Goal: Transaction & Acquisition: Download file/media

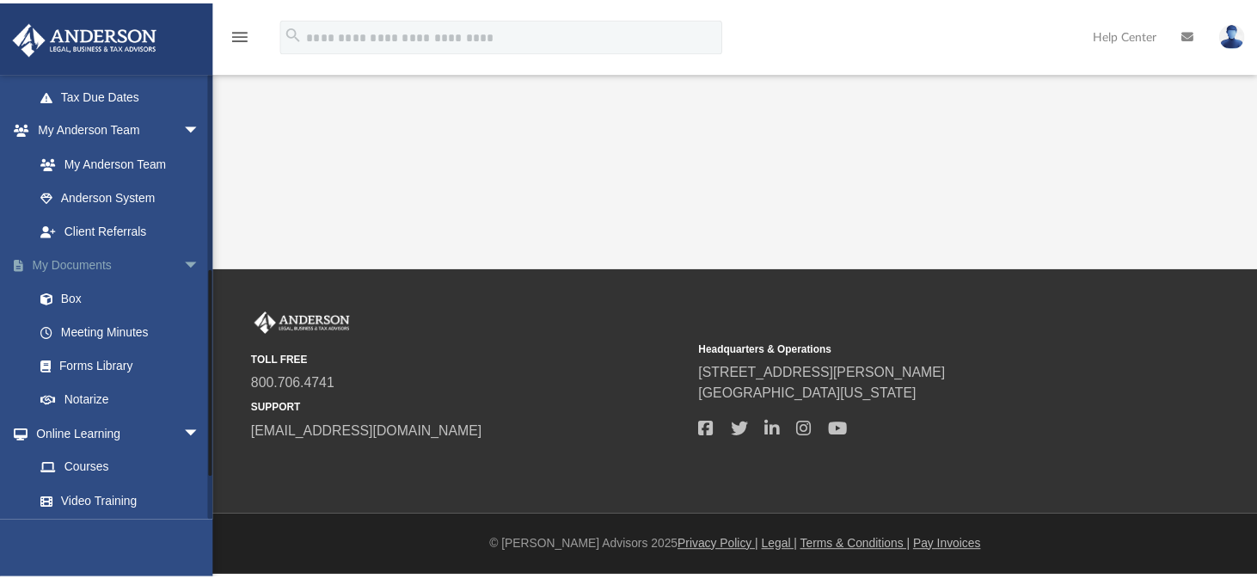
scroll to position [430, 0]
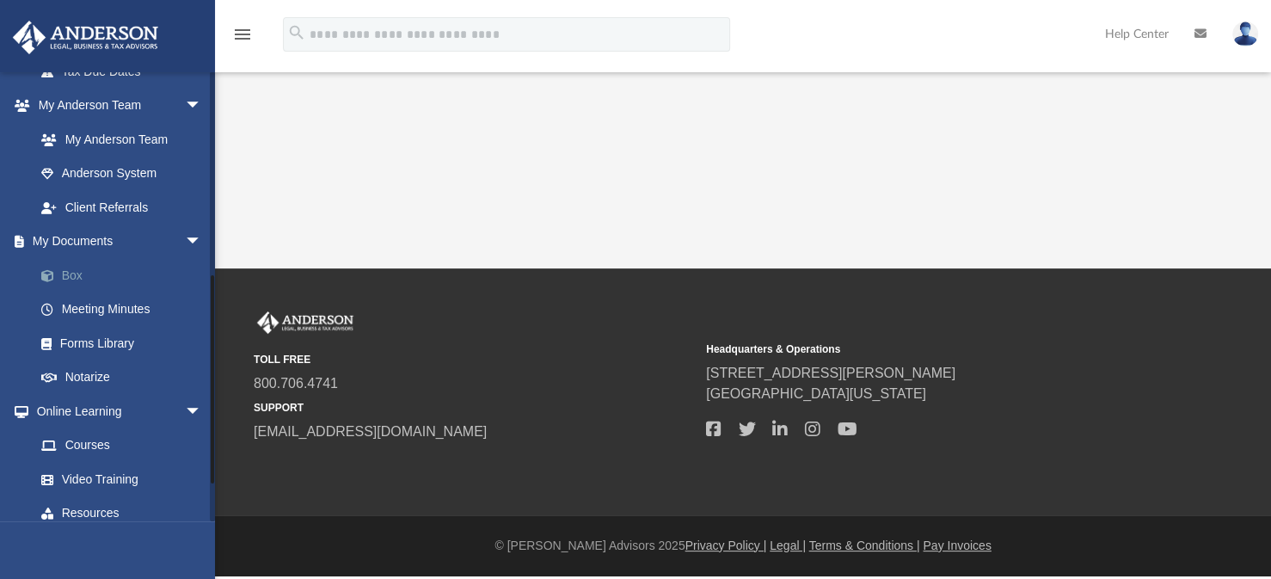
click at [82, 277] on link "Box" at bounding box center [126, 275] width 204 height 34
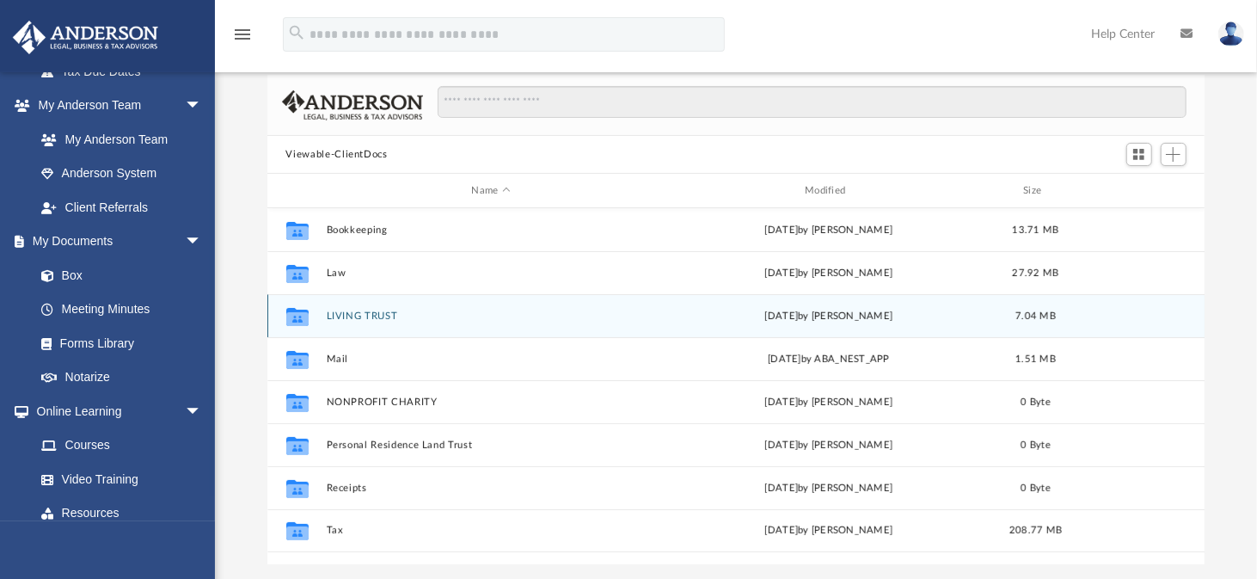
scroll to position [172, 0]
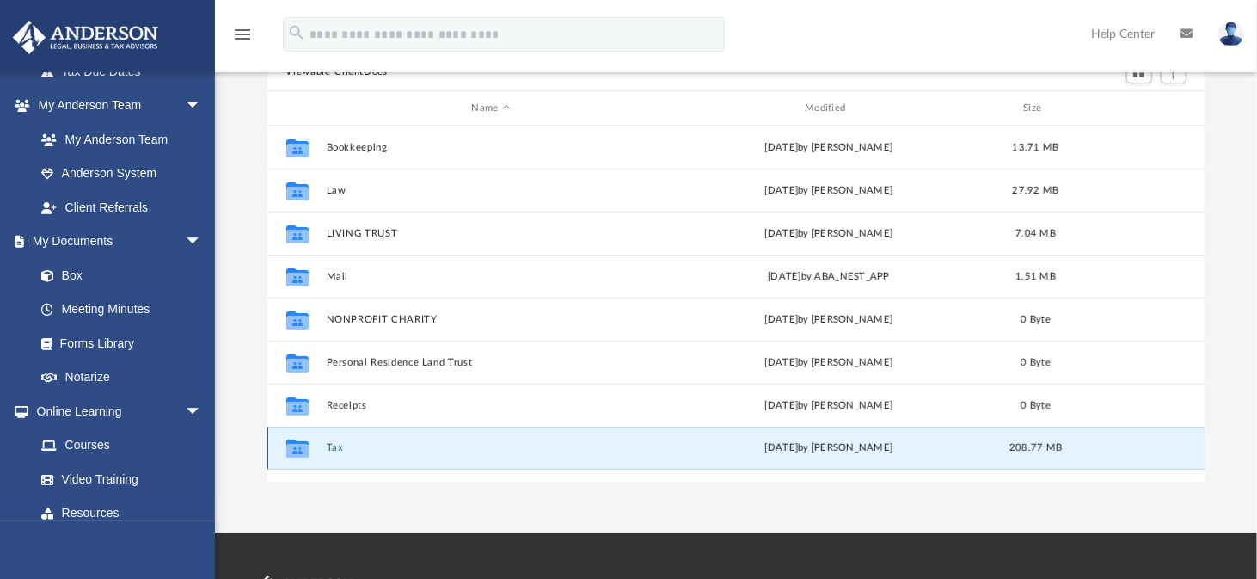
click at [335, 447] on button "Tax" at bounding box center [491, 447] width 330 height 11
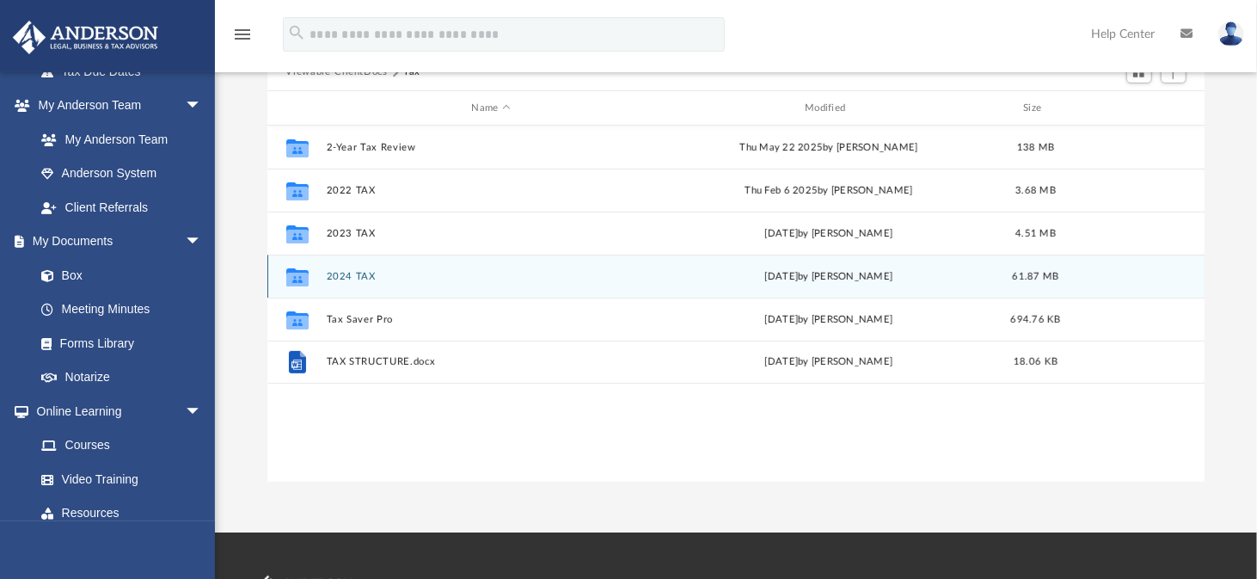
click at [363, 277] on button "2024 TAX" at bounding box center [491, 276] width 330 height 11
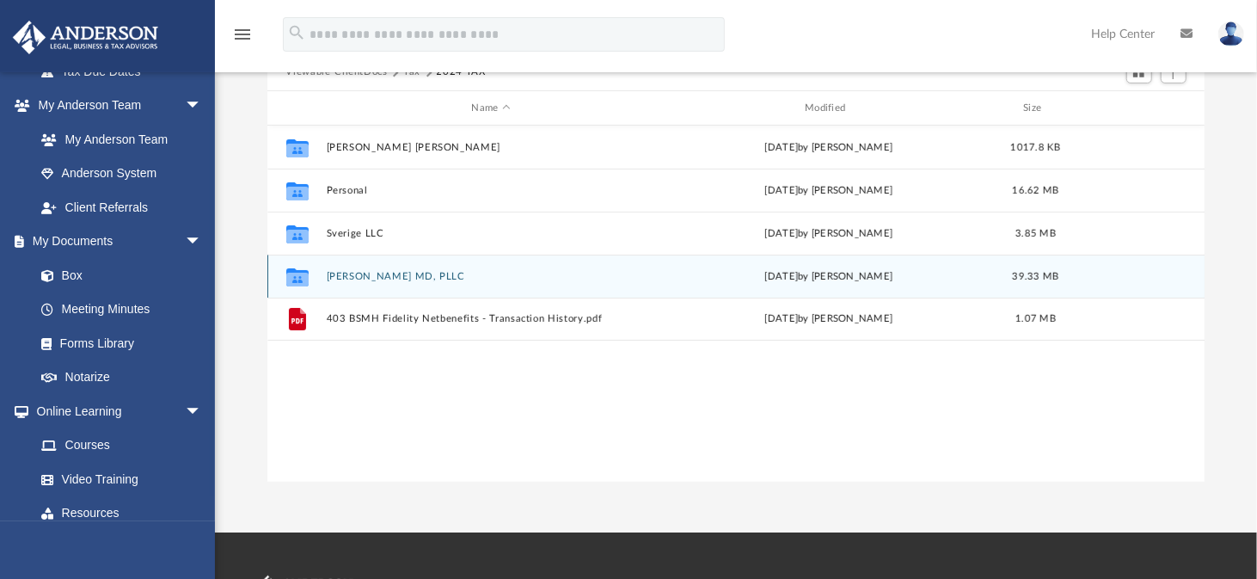
click at [386, 273] on button "[PERSON_NAME] MD, PLLC" at bounding box center [491, 276] width 330 height 11
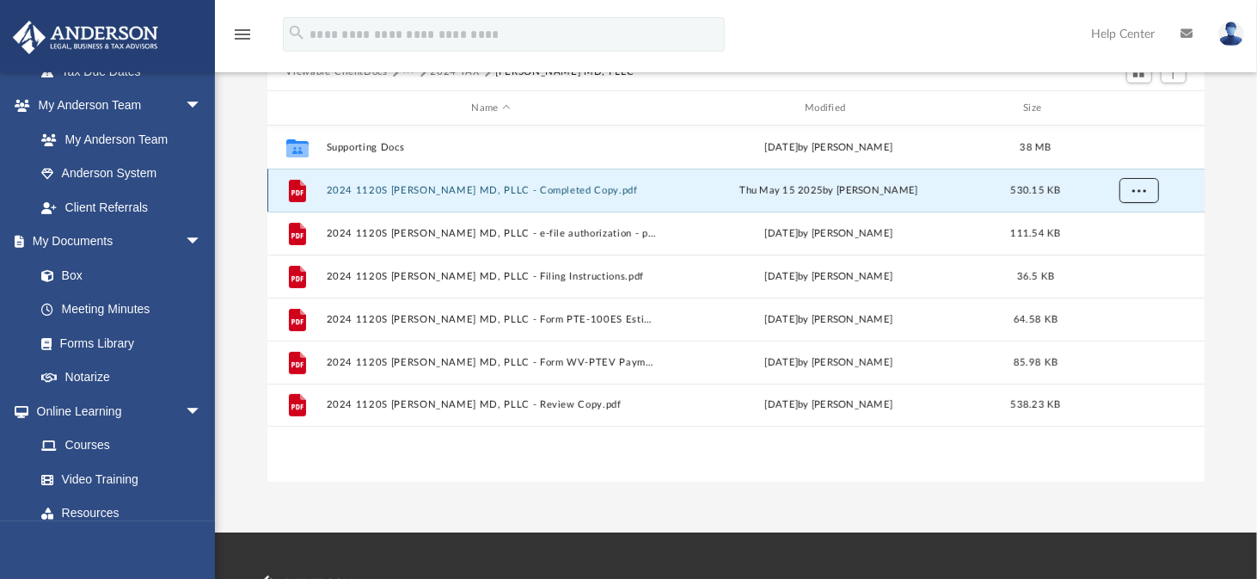
click at [1149, 191] on button "More options" at bounding box center [1139, 191] width 40 height 26
click at [1110, 245] on li "Download" at bounding box center [1122, 252] width 50 height 18
click at [685, 507] on div "App [EMAIL_ADDRESS][DOMAIN_NAME] Sign Out [EMAIL_ADDRESS][DOMAIN_NAME] Home Onl…" at bounding box center [628, 180] width 1257 height 704
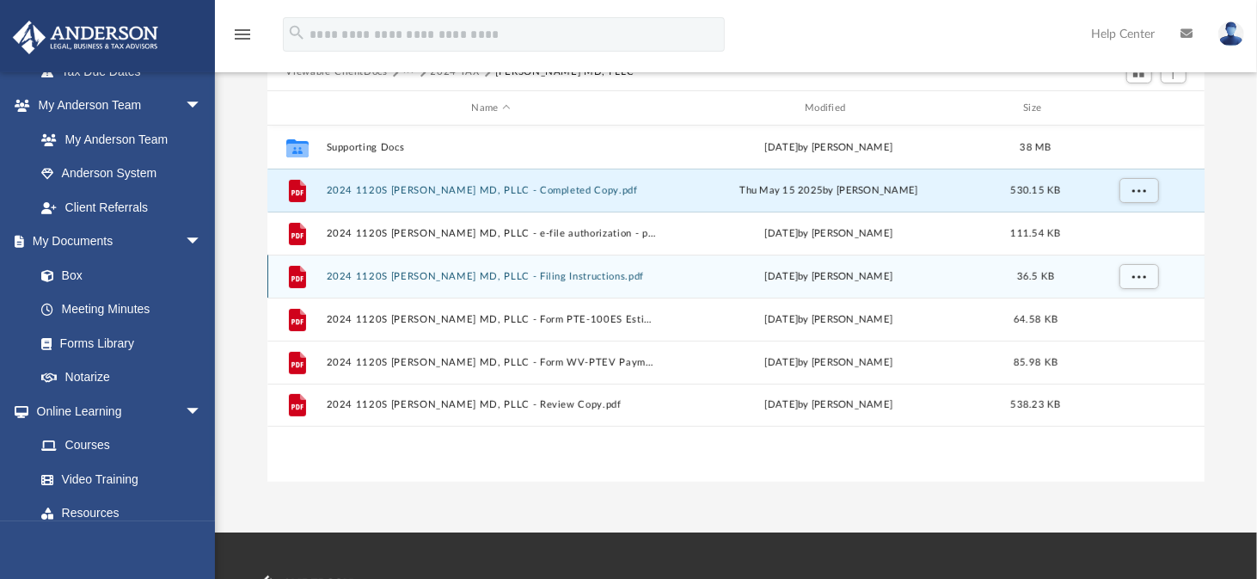
scroll to position [0, 0]
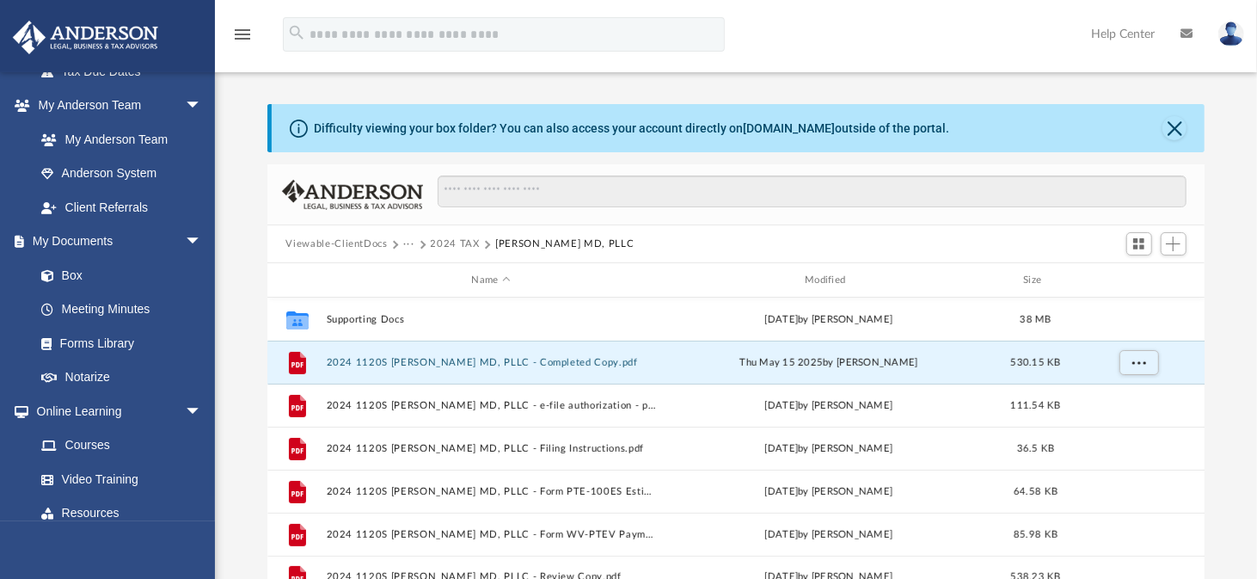
click at [452, 245] on button "2024 TAX" at bounding box center [455, 244] width 49 height 15
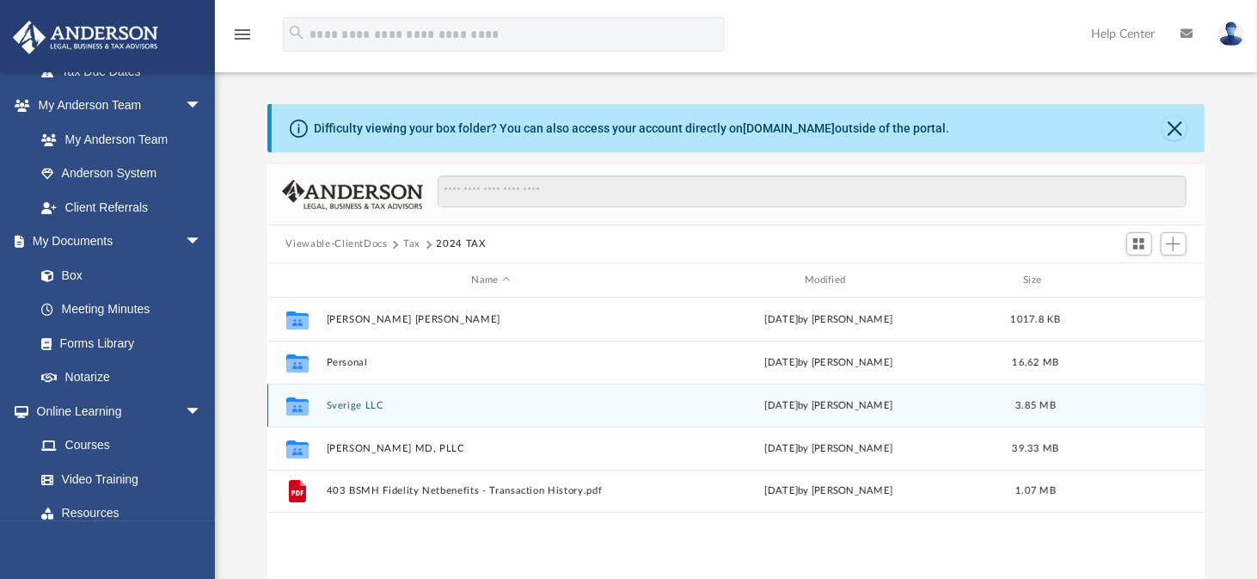
click at [359, 409] on button "Sverige LLC" at bounding box center [491, 405] width 330 height 11
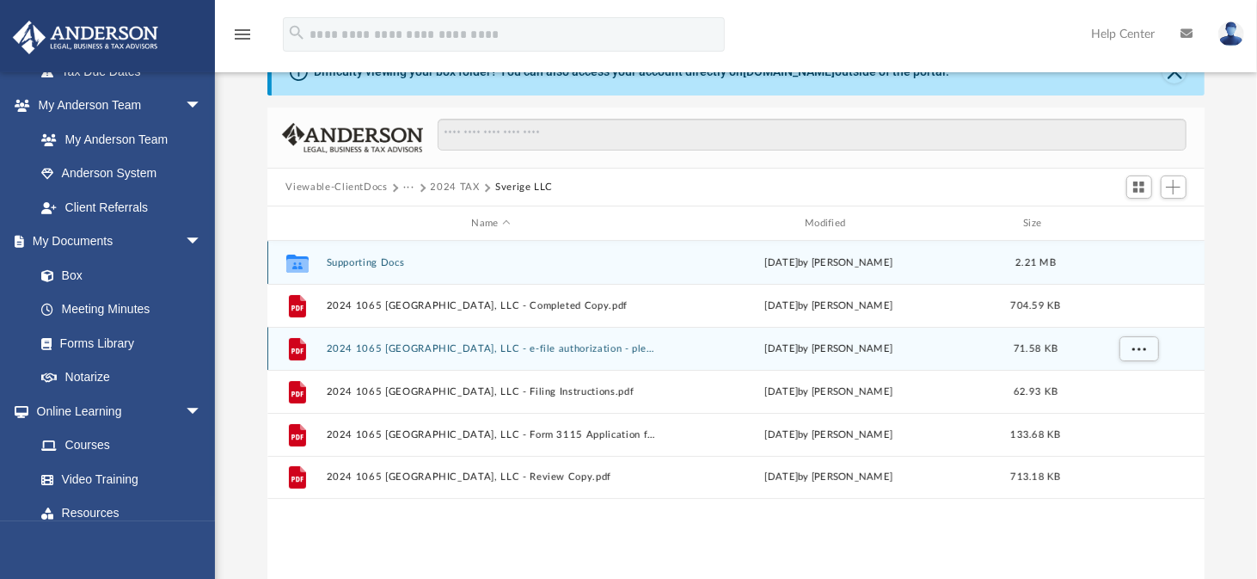
scroll to position [86, 0]
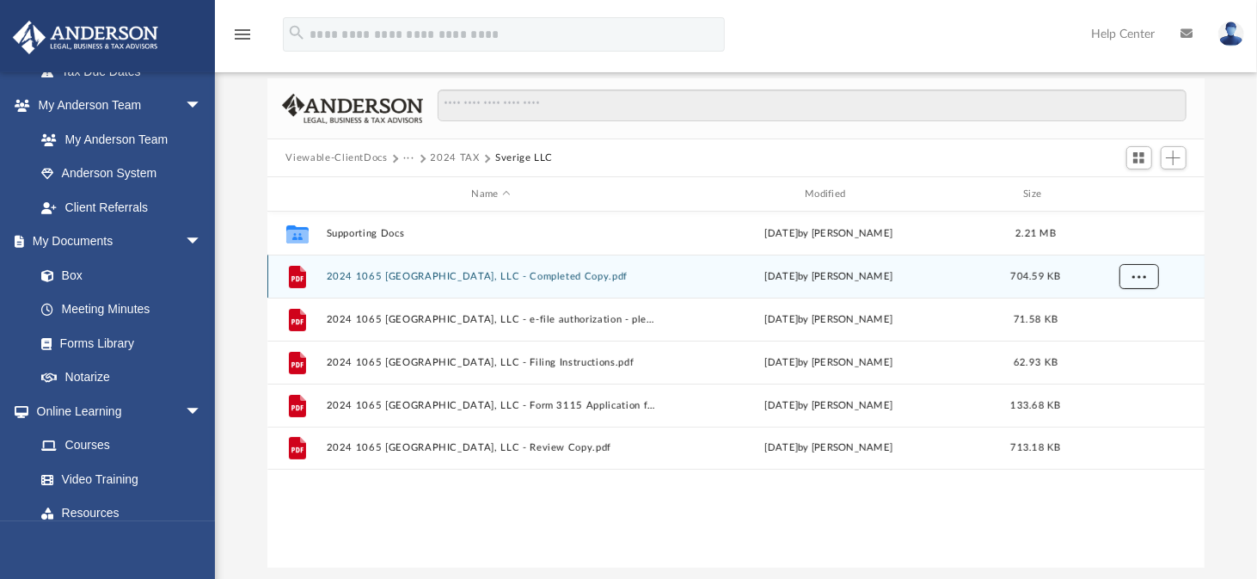
click at [1131, 274] on button "More options" at bounding box center [1139, 277] width 40 height 26
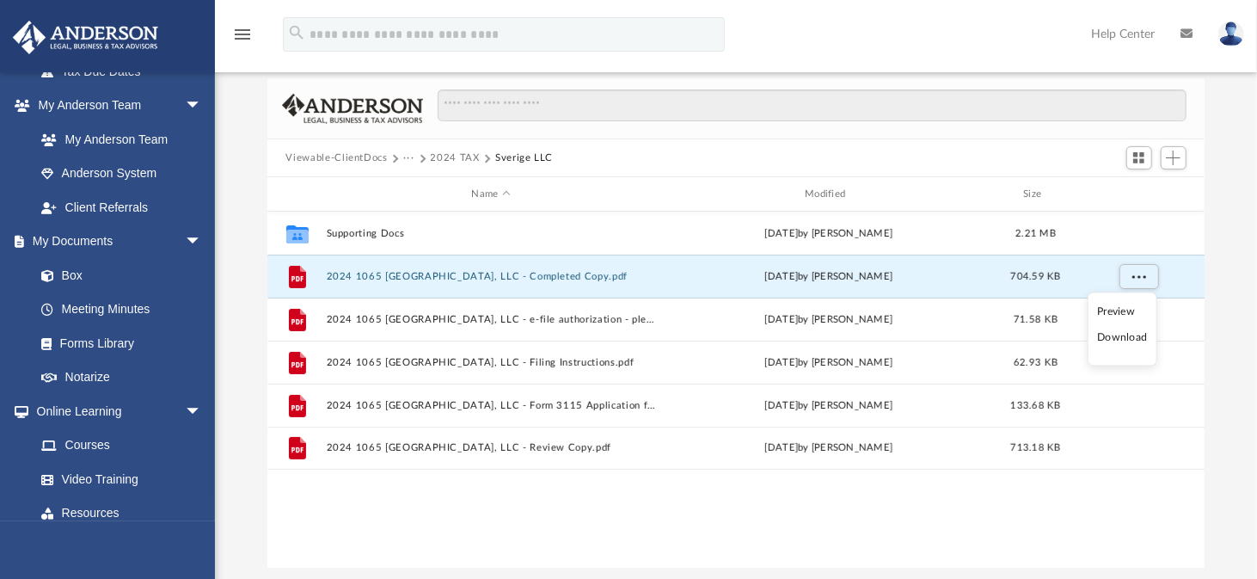
click at [1132, 338] on li "Download" at bounding box center [1122, 338] width 50 height 18
click at [452, 159] on button "2024 TAX" at bounding box center [455, 158] width 49 height 15
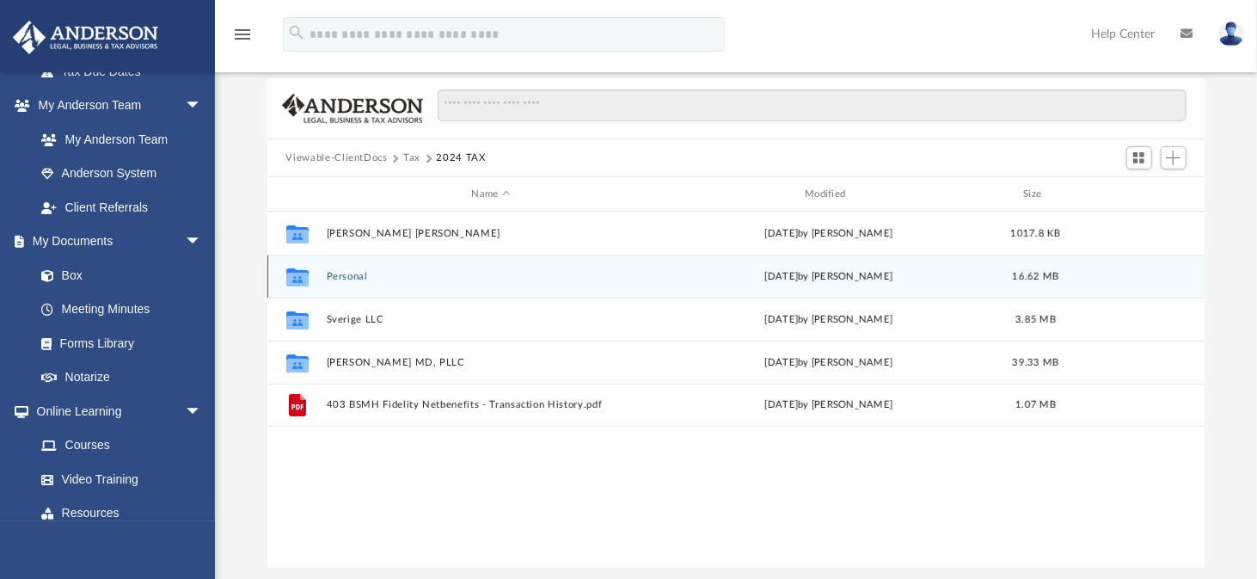
click at [341, 271] on button "Personal" at bounding box center [491, 276] width 330 height 11
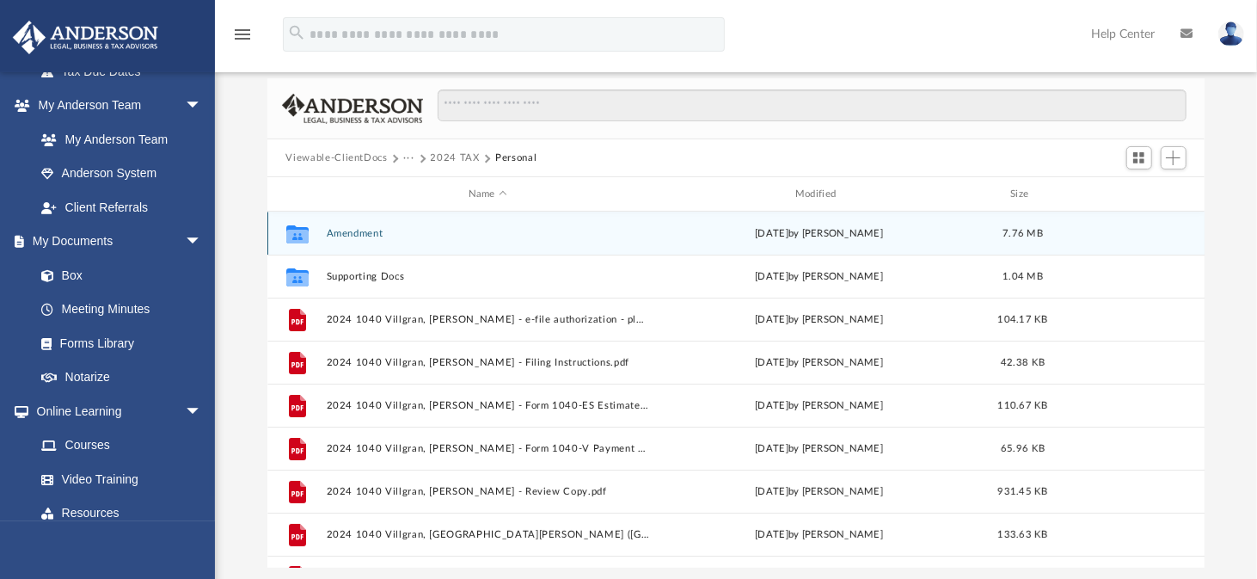
click at [352, 229] on button "Amendment" at bounding box center [487, 233] width 323 height 11
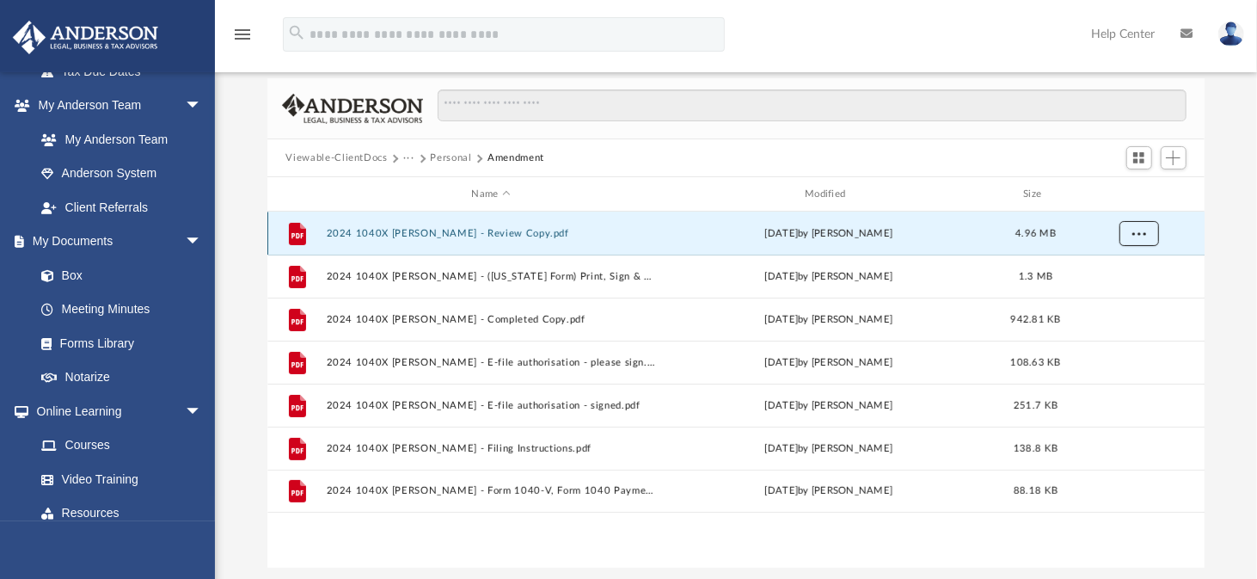
click at [1134, 234] on span "More options" at bounding box center [1139, 232] width 14 height 9
click at [1121, 295] on li "Download" at bounding box center [1122, 295] width 50 height 18
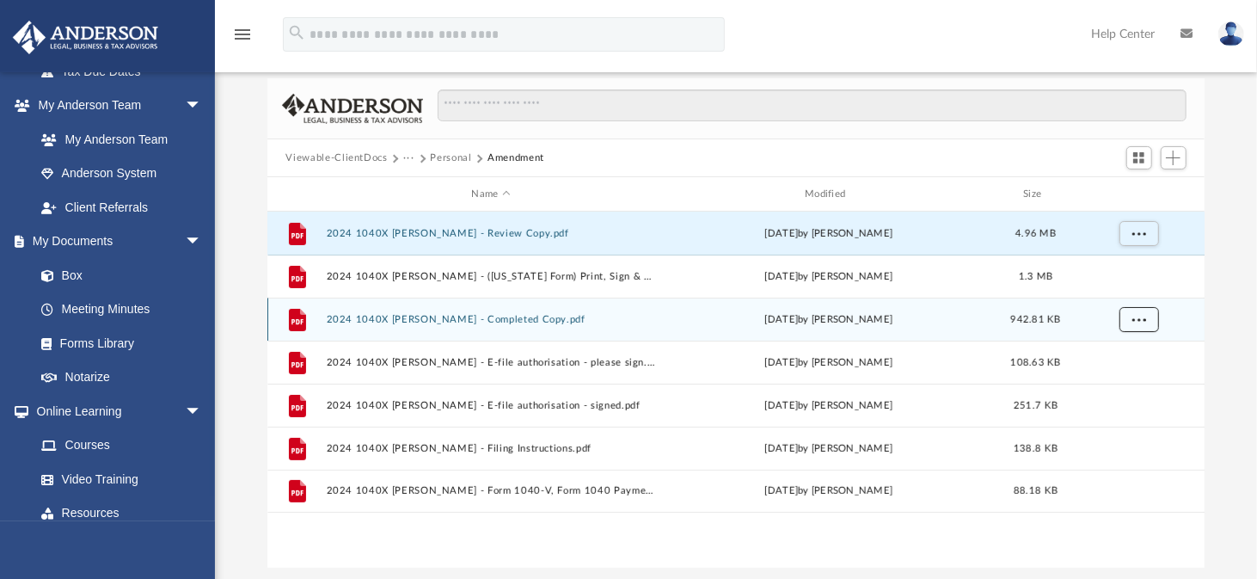
click at [1138, 314] on span "More options" at bounding box center [1139, 318] width 14 height 9
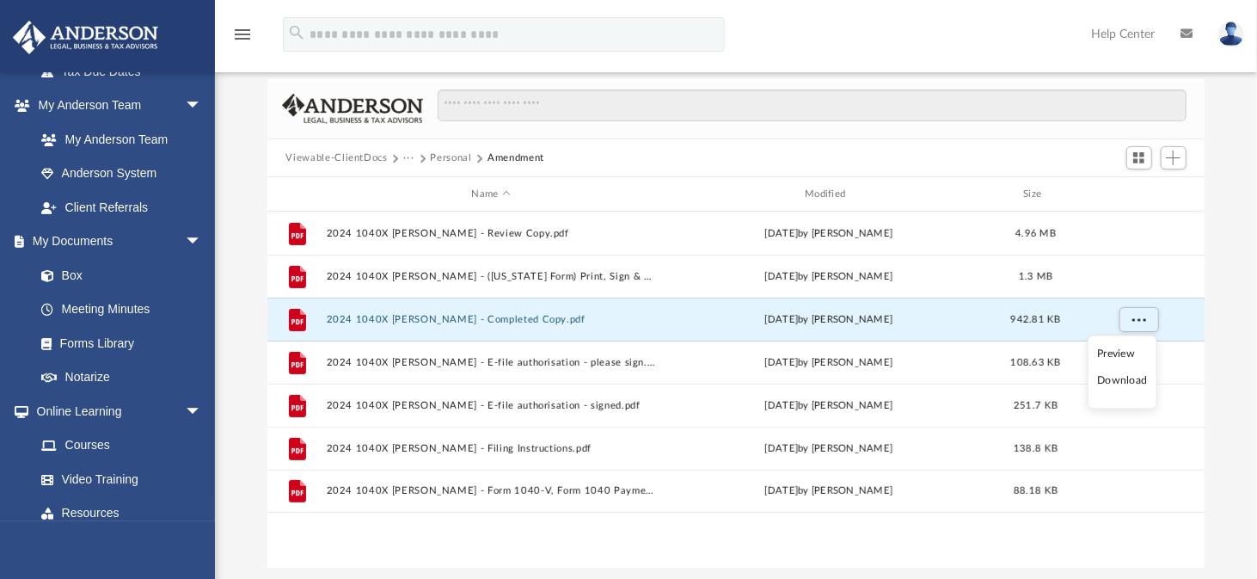
click at [1128, 381] on li "Download" at bounding box center [1122, 381] width 50 height 18
click at [447, 163] on button "Personal" at bounding box center [451, 158] width 41 height 15
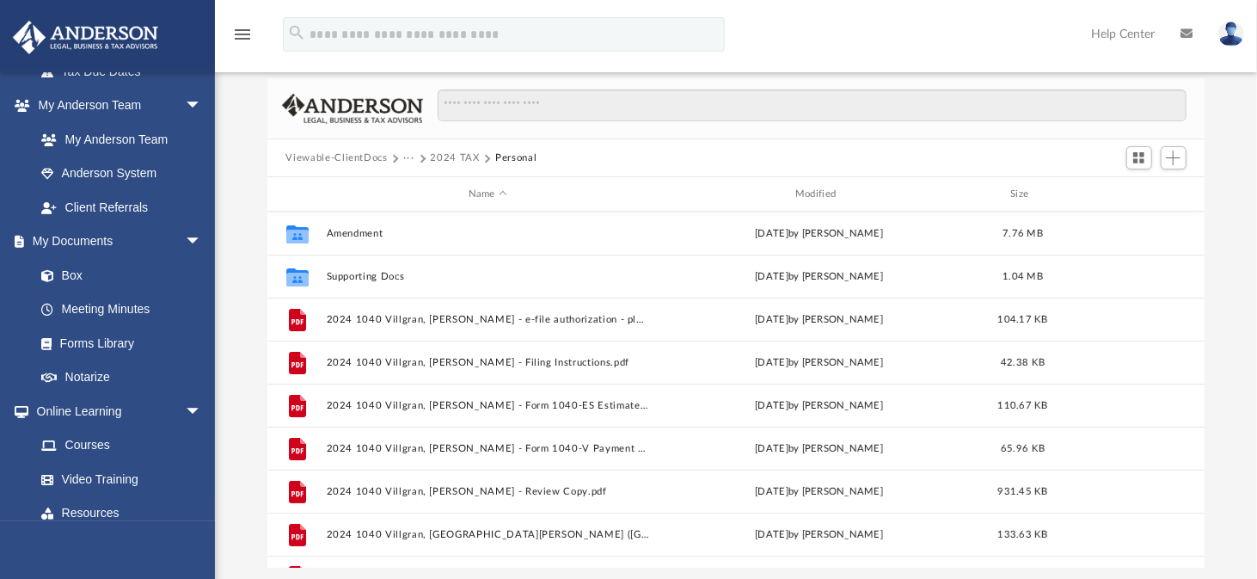
click at [409, 157] on button "···" at bounding box center [408, 158] width 11 height 15
click at [422, 188] on li "Tax" at bounding box center [421, 188] width 16 height 18
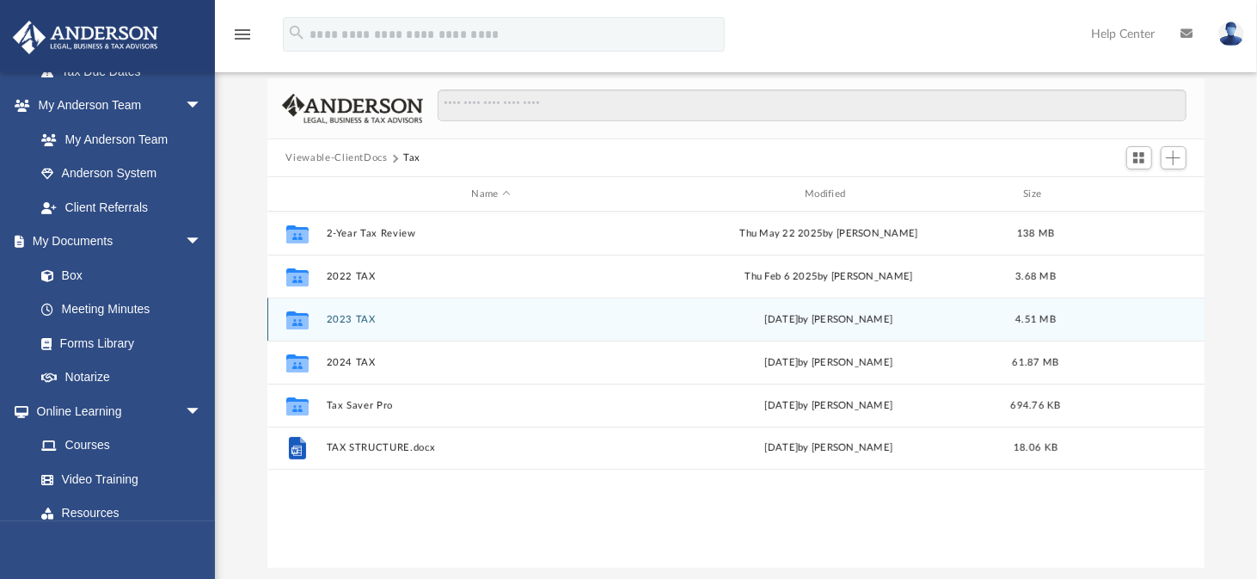
click at [357, 318] on button "2023 TAX" at bounding box center [491, 319] width 330 height 11
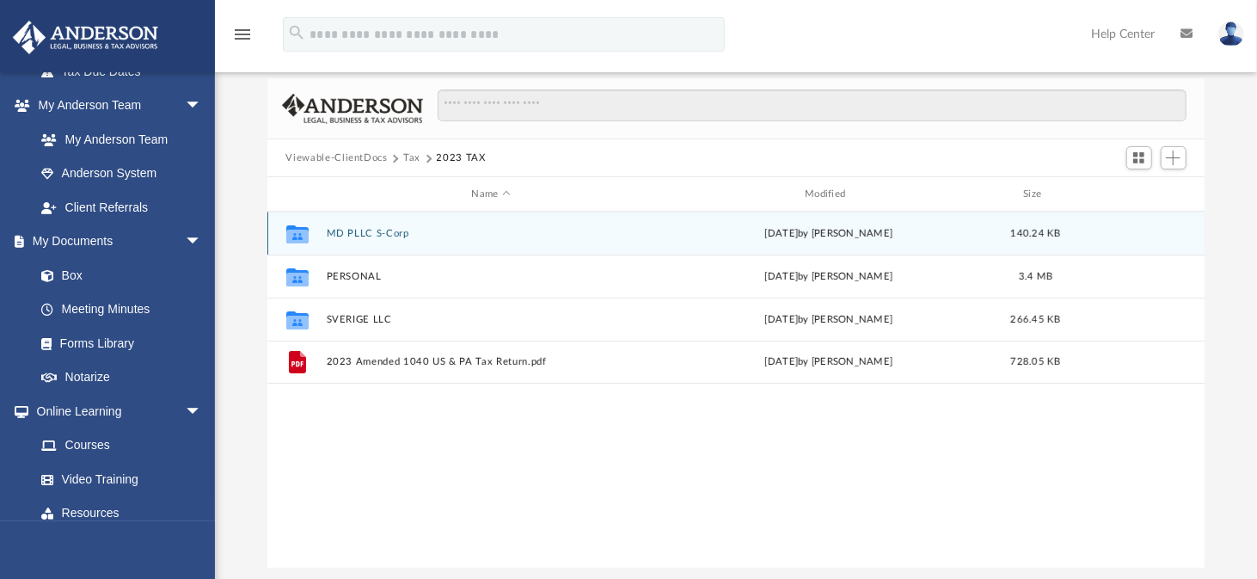
click at [378, 237] on button "MD PLLC S-Corp" at bounding box center [491, 233] width 330 height 11
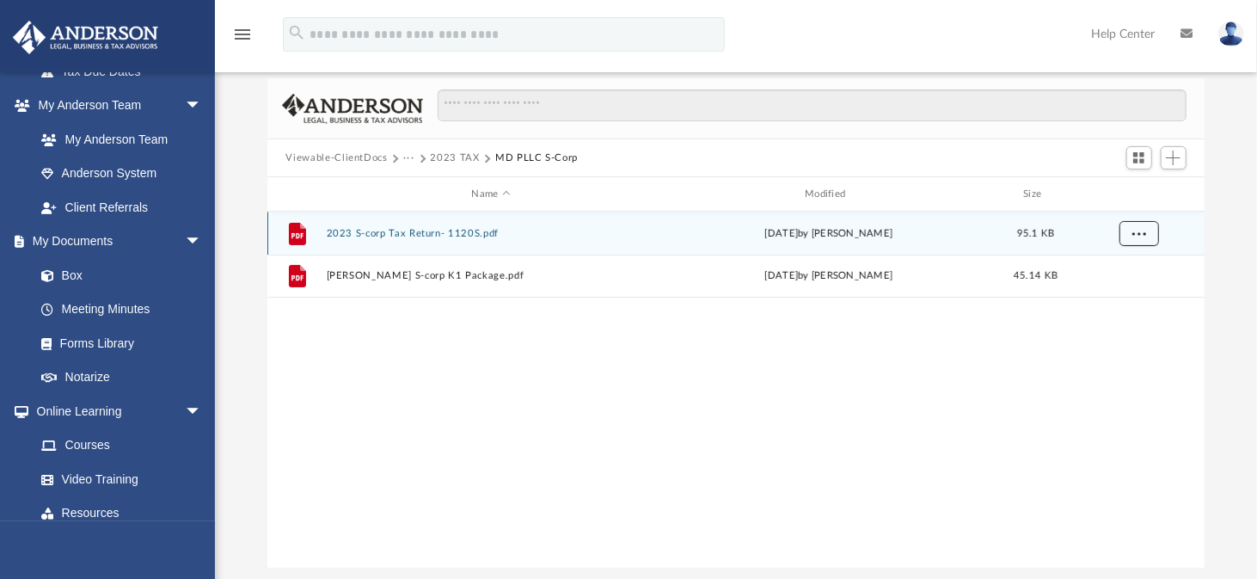
click at [1137, 228] on span "More options" at bounding box center [1139, 232] width 14 height 9
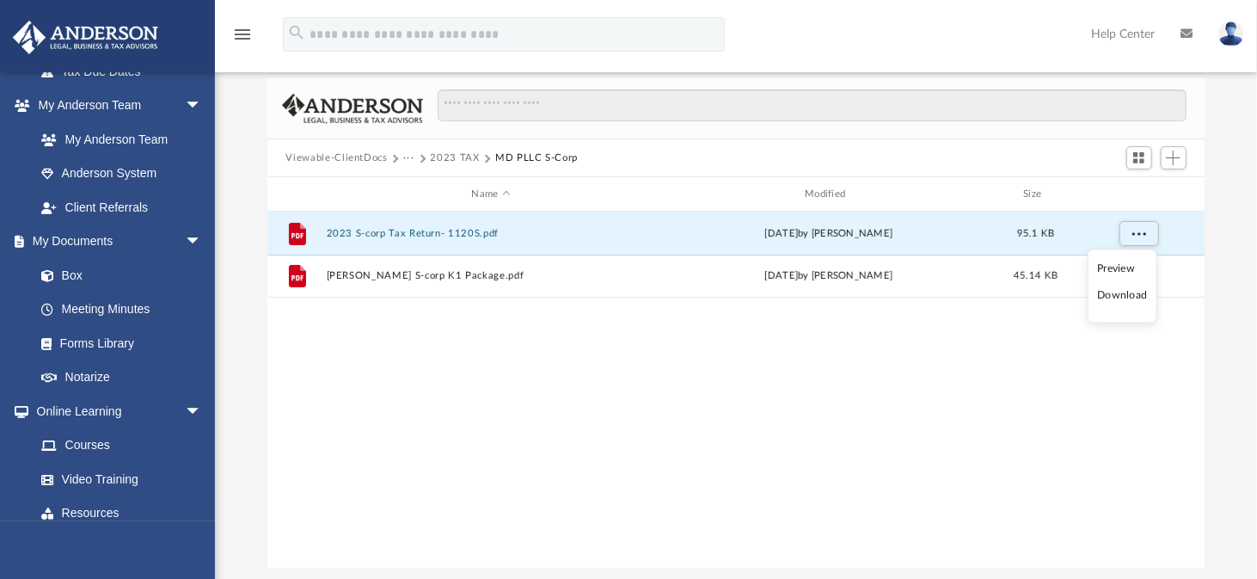
click at [1109, 294] on li "Download" at bounding box center [1122, 295] width 50 height 18
click at [722, 347] on div "File 2023 S-corp Tax Return- 1120S.pdf [DATE] by [PERSON_NAME] 95.1 KB File [PE…" at bounding box center [736, 390] width 938 height 356
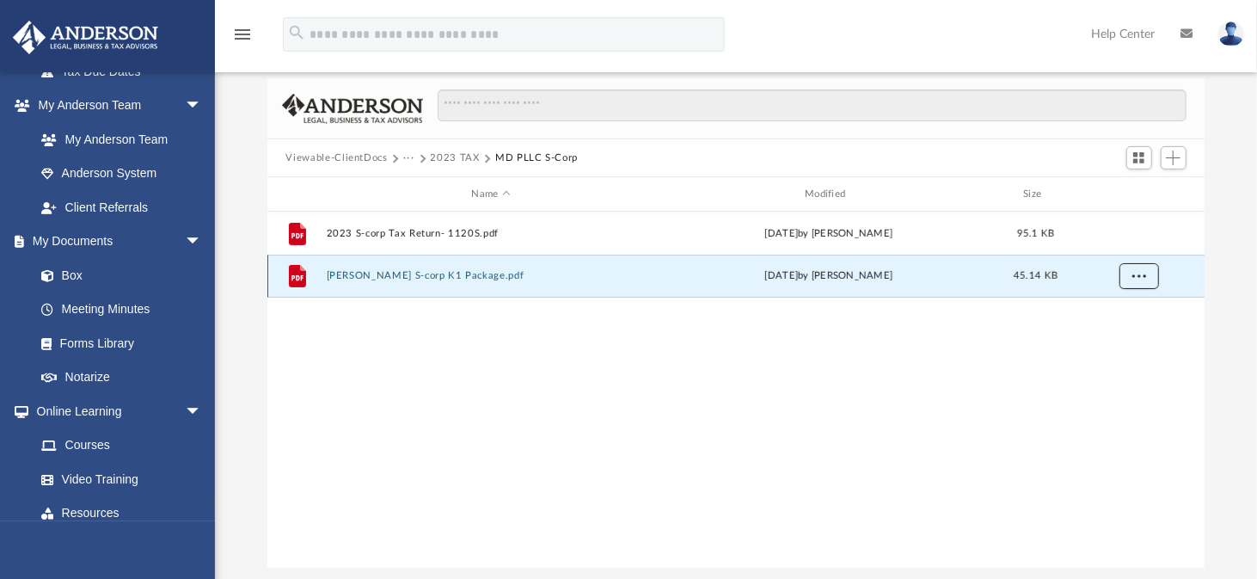
click at [1147, 271] on button "More options" at bounding box center [1139, 276] width 40 height 26
click at [1123, 337] on li "Download" at bounding box center [1122, 338] width 50 height 18
click at [456, 157] on button "2023 TAX" at bounding box center [455, 158] width 49 height 15
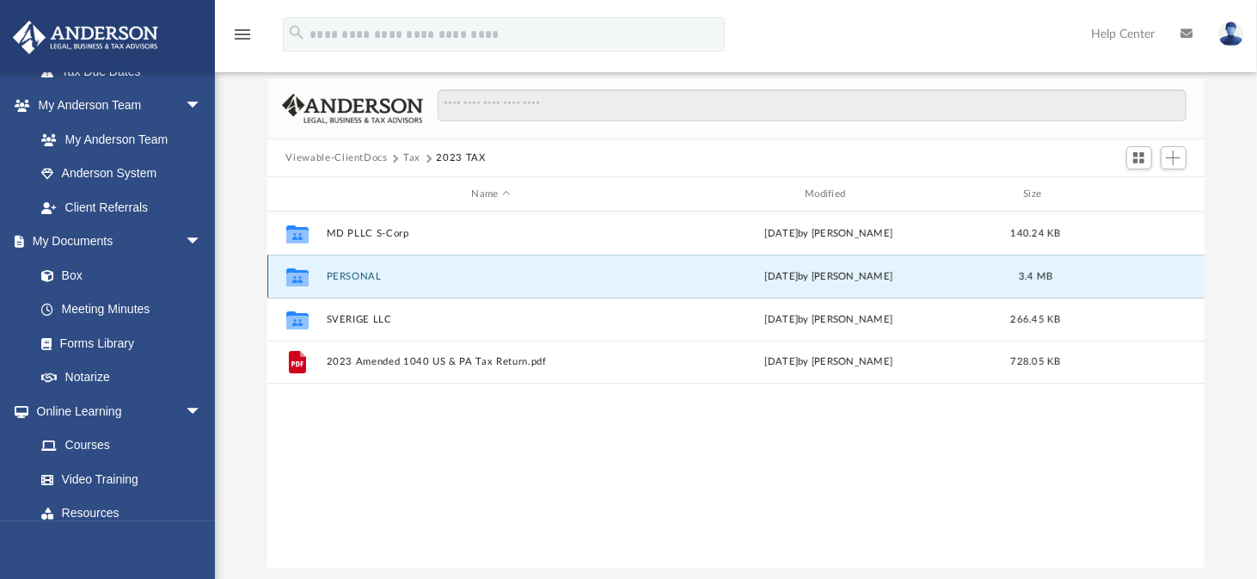
click at [363, 273] on button "PERSONAL" at bounding box center [491, 276] width 330 height 11
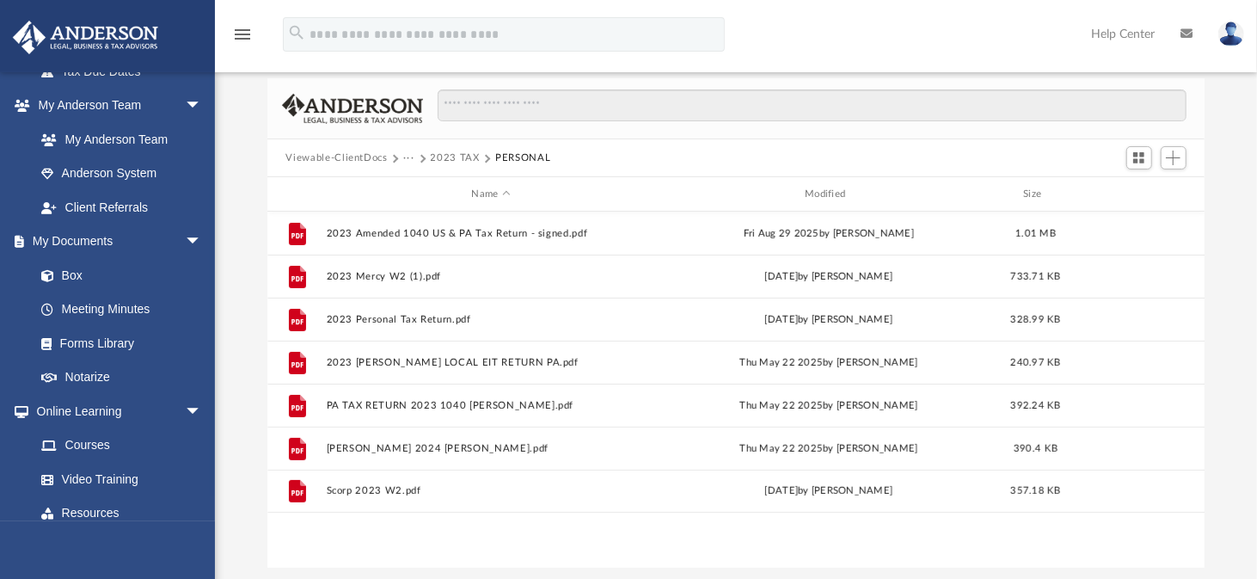
click at [454, 160] on button "2023 TAX" at bounding box center [455, 158] width 49 height 15
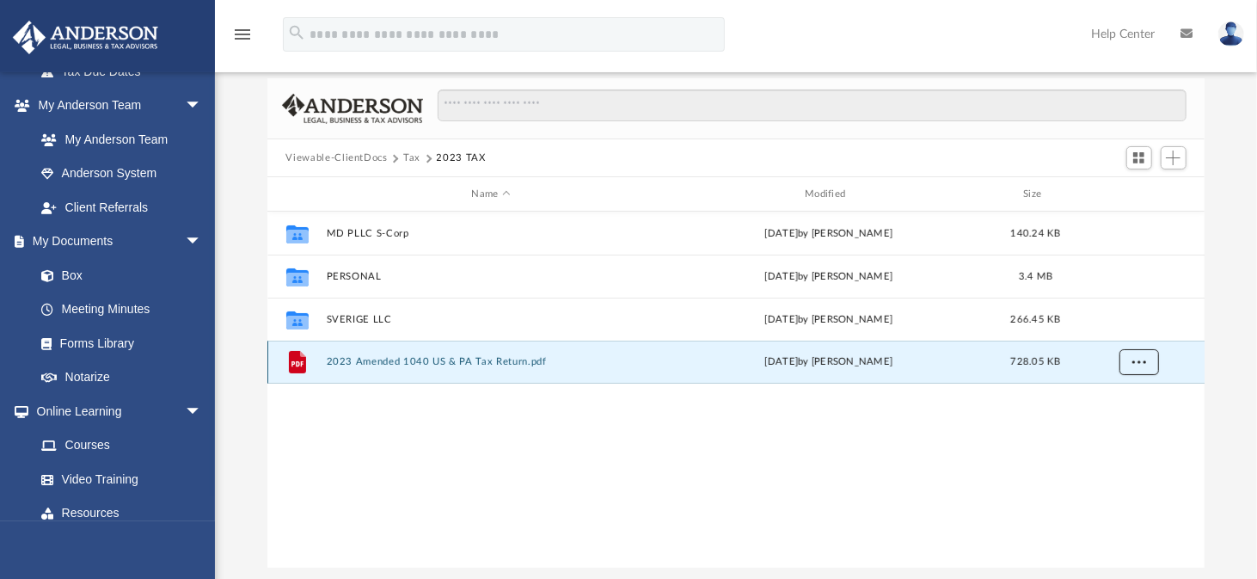
click at [1147, 366] on button "More options" at bounding box center [1139, 362] width 40 height 26
click at [1125, 423] on li "Download" at bounding box center [1122, 424] width 50 height 18
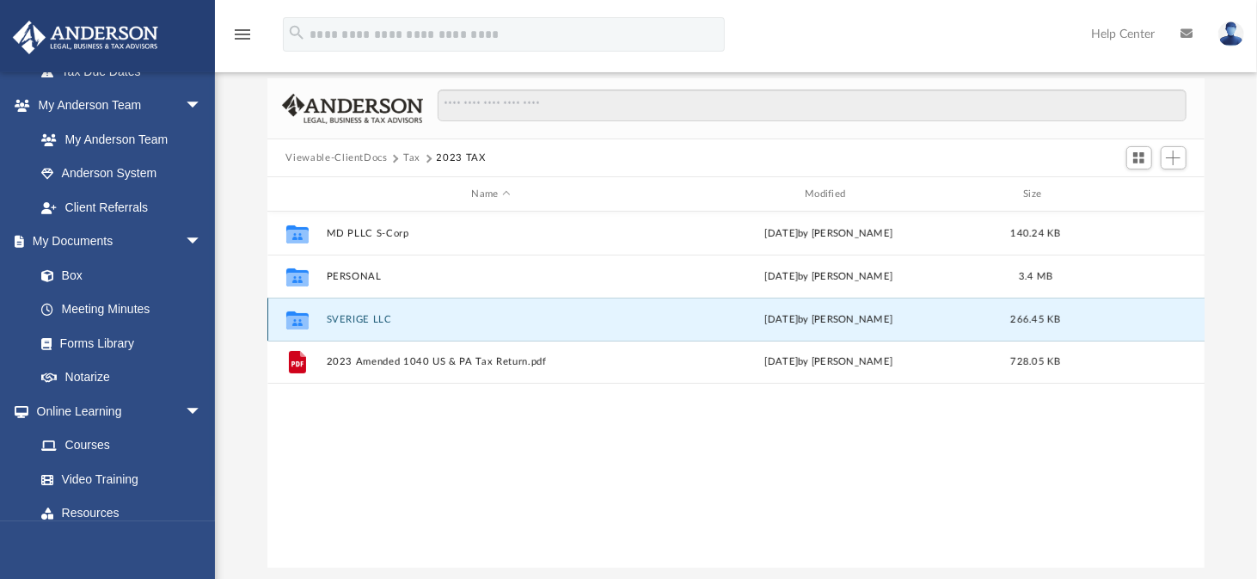
click at [360, 317] on button "SVERIGE LLC" at bounding box center [491, 319] width 330 height 11
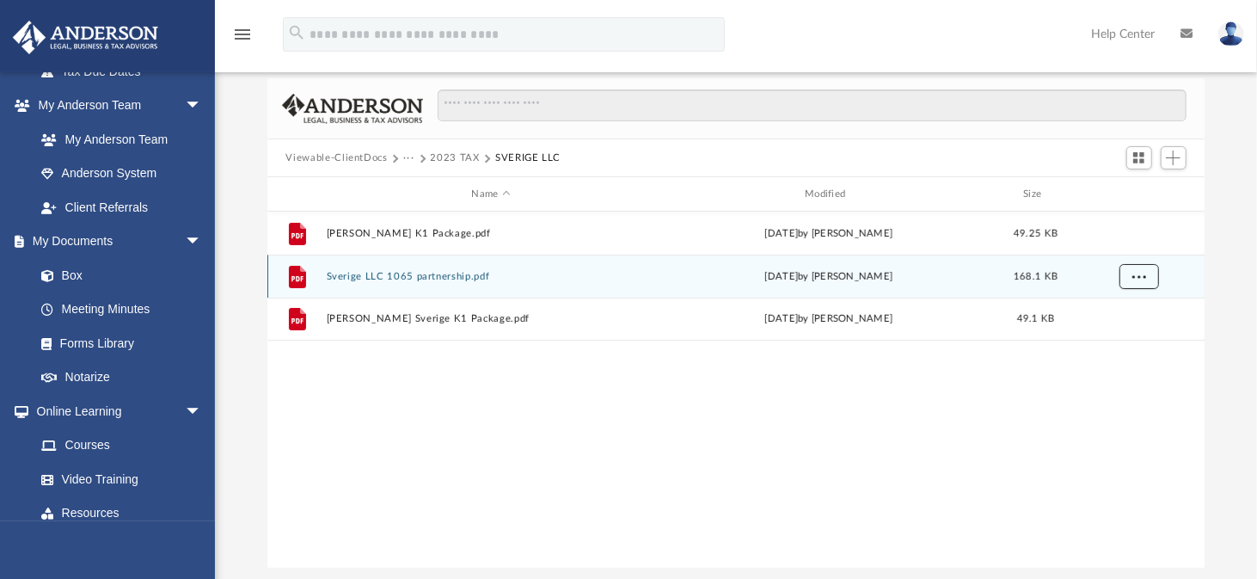
click at [1140, 274] on span "More options" at bounding box center [1139, 275] width 14 height 9
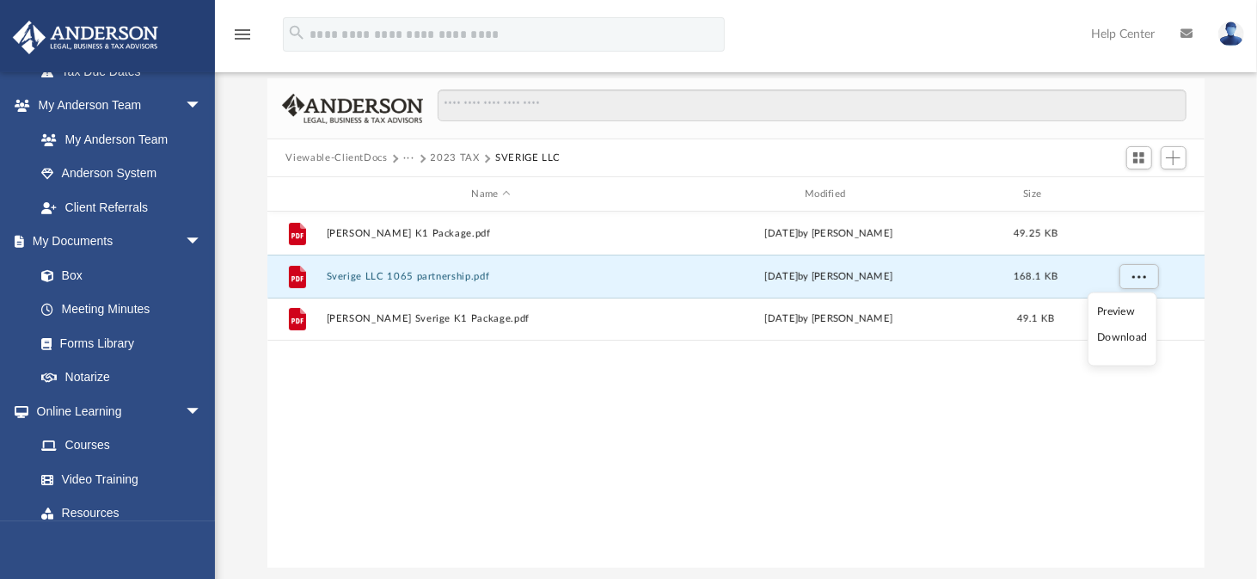
click at [1111, 337] on li "Download" at bounding box center [1122, 338] width 50 height 18
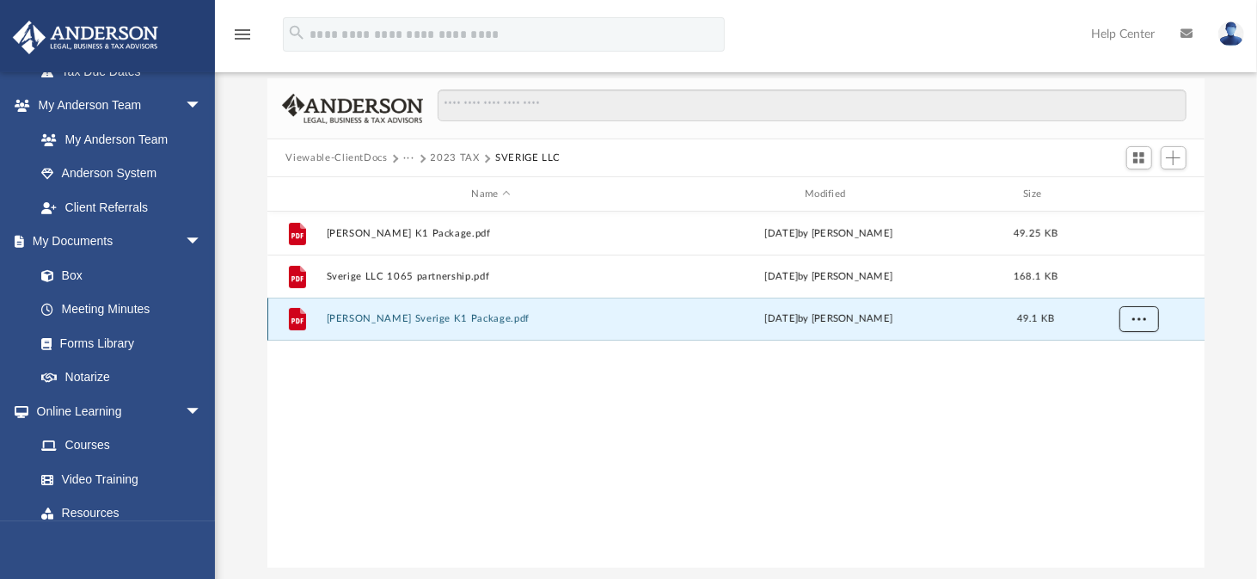
click at [1129, 326] on button "More options" at bounding box center [1139, 319] width 40 height 26
click at [1127, 379] on li "Download" at bounding box center [1122, 381] width 50 height 18
